Goal: Find specific page/section: Find specific page/section

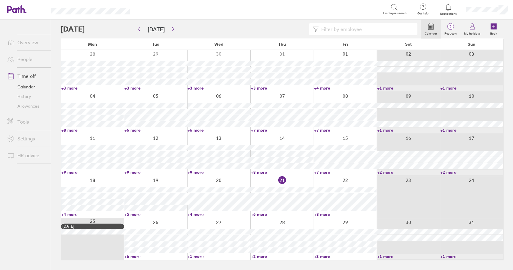
click at [28, 77] on link "Time off" at bounding box center [26, 76] width 48 height 12
click at [25, 74] on link "Time off" at bounding box center [26, 76] width 48 height 12
click at [27, 77] on link "Time off" at bounding box center [26, 76] width 48 height 12
click at [32, 74] on link "Time off" at bounding box center [26, 76] width 48 height 12
